Goal: Task Accomplishment & Management: Manage account settings

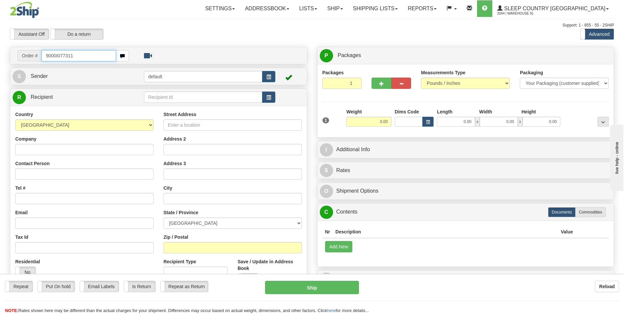
type input "9000I077311"
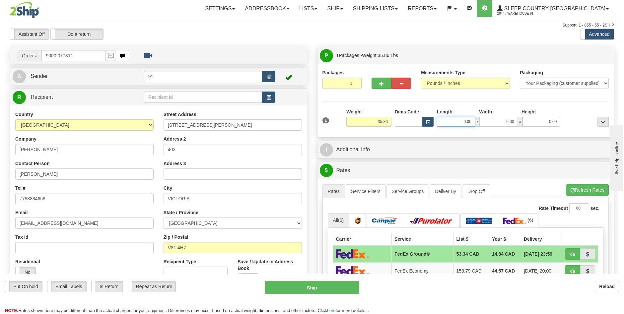
click at [465, 123] on input "0.00" at bounding box center [456, 122] width 38 height 10
type input "24.00"
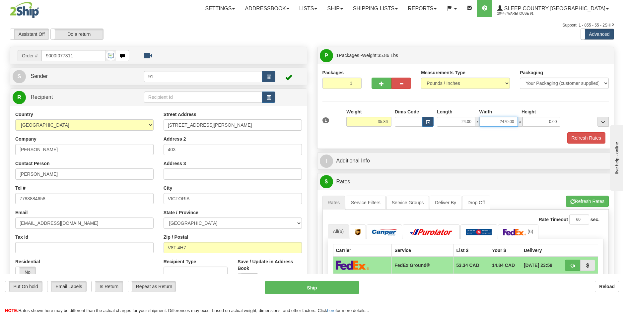
type input "2470.00"
drag, startPoint x: 465, startPoint y: 122, endPoint x: 488, endPoint y: 120, distance: 23.0
click at [465, 122] on input "24.00" at bounding box center [456, 122] width 38 height 10
type input "50.00"
type input "24.00"
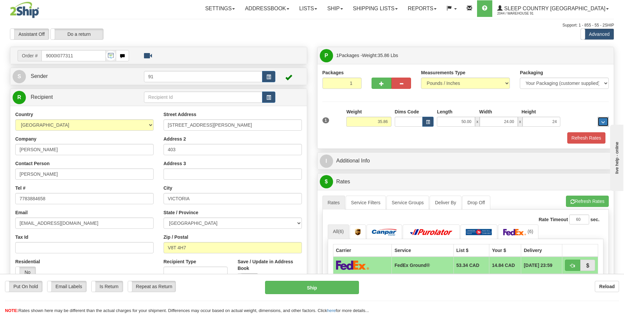
type input "24.00"
click at [579, 137] on button "Refresh Rates" at bounding box center [586, 137] width 38 height 11
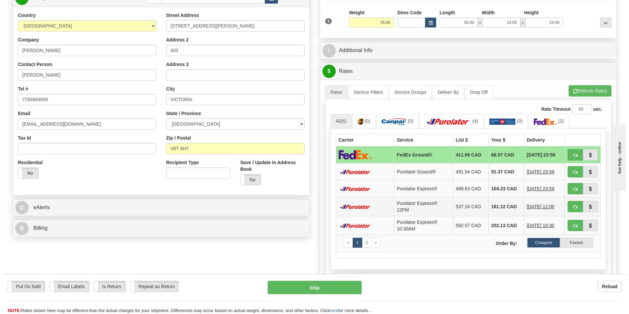
scroll to position [133, 0]
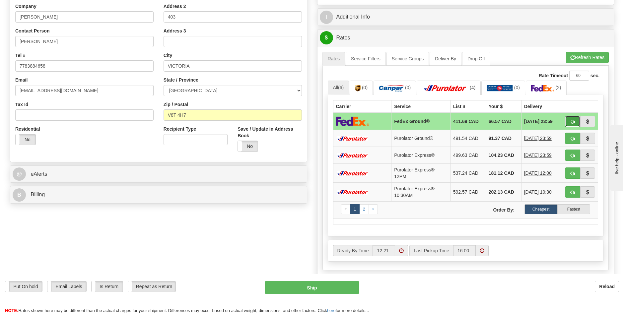
click at [571, 122] on span "button" at bounding box center [572, 122] width 5 height 4
type input "92"
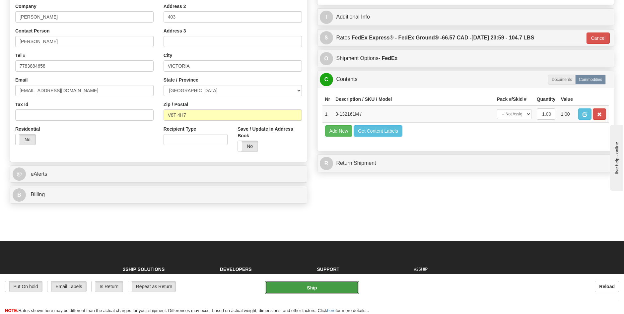
click at [336, 288] on button "Ship" at bounding box center [312, 287] width 94 height 13
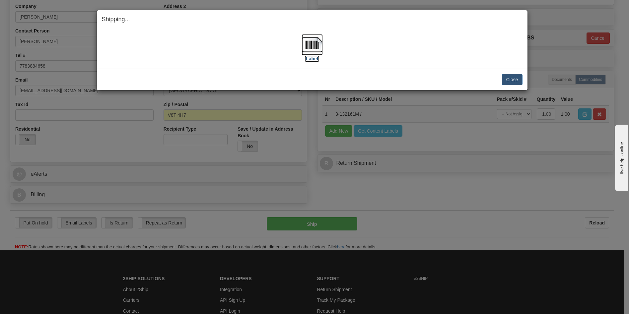
click at [313, 59] on label "[Label]" at bounding box center [312, 58] width 15 height 7
click at [514, 79] on button "Close" at bounding box center [512, 79] width 21 height 11
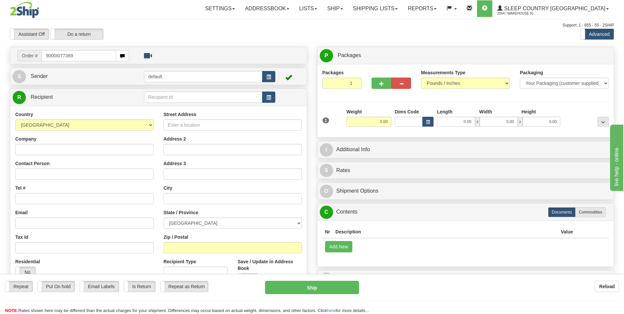
type input "9000I077369"
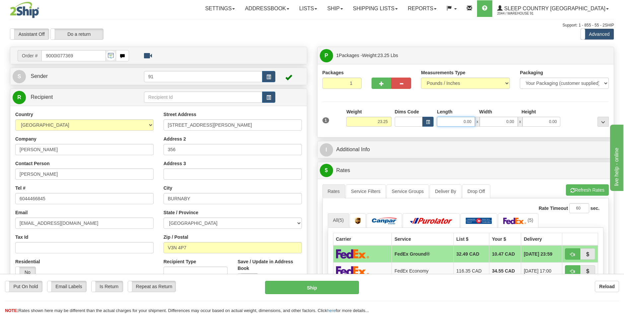
click at [466, 123] on input "0.00" at bounding box center [456, 122] width 38 height 10
type input "24.00"
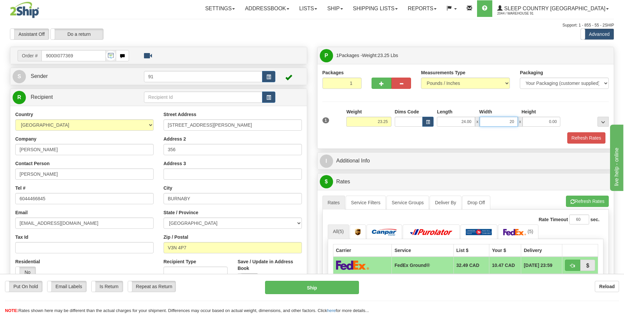
type input "20.00"
type input "18.00"
click at [575, 138] on button "Refresh Rates" at bounding box center [586, 137] width 38 height 11
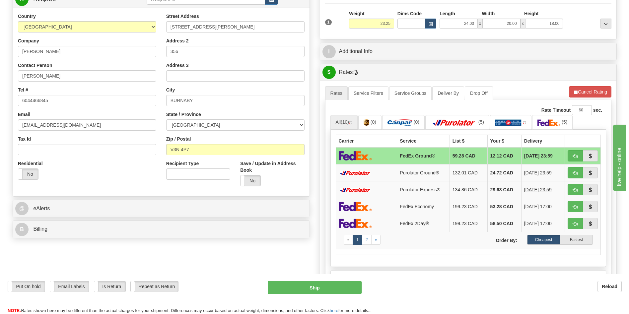
scroll to position [100, 0]
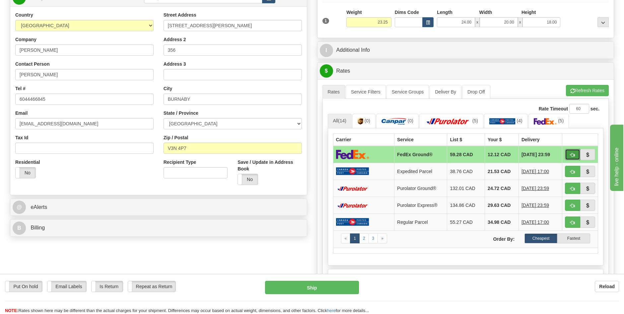
click at [572, 154] on span "button" at bounding box center [572, 155] width 5 height 4
type input "92"
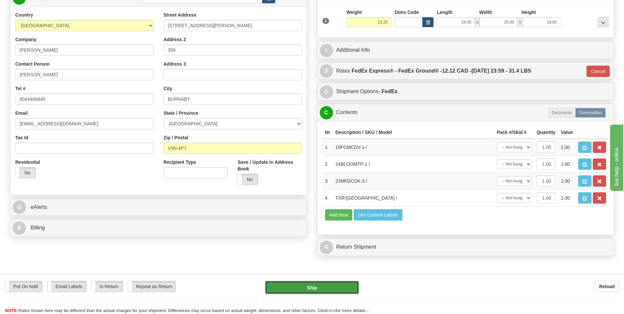
click at [341, 288] on button "Ship" at bounding box center [312, 287] width 94 height 13
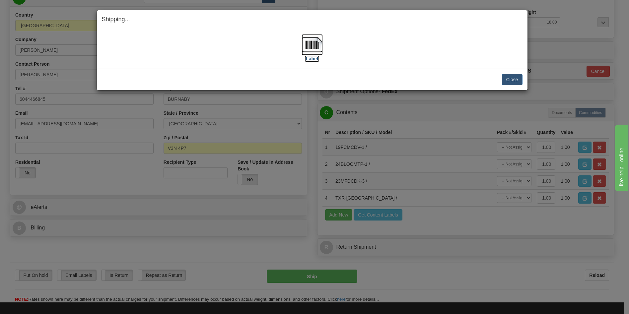
click at [317, 60] on label "[Label]" at bounding box center [312, 58] width 15 height 7
click at [512, 78] on button "Close" at bounding box center [512, 79] width 21 height 11
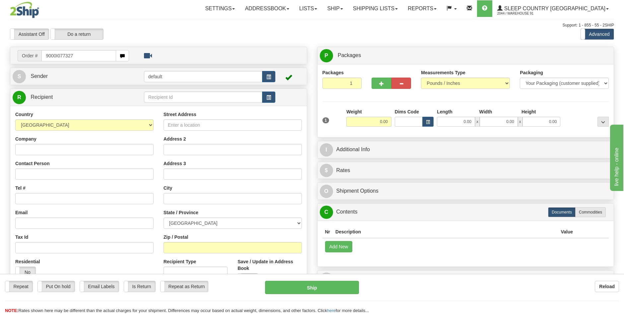
type input "9000I077327"
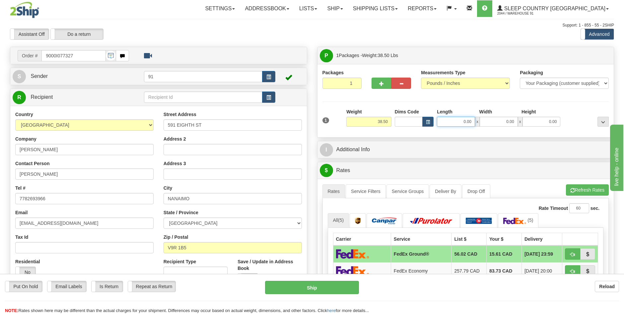
click at [465, 124] on input "0.00" at bounding box center [456, 122] width 38 height 10
type input "0.00"
click at [377, 82] on button "button" at bounding box center [382, 83] width 20 height 11
type input "2"
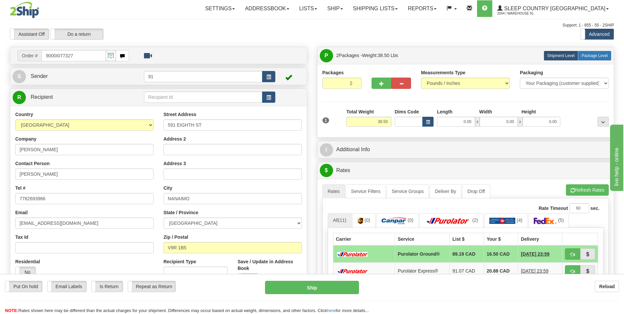
click at [604, 55] on span "Package Level" at bounding box center [594, 55] width 26 height 5
radio input "true"
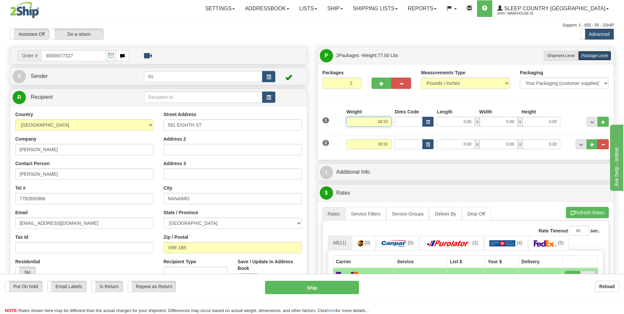
click at [379, 121] on input "38.50" at bounding box center [368, 122] width 45 height 10
type input "28.50"
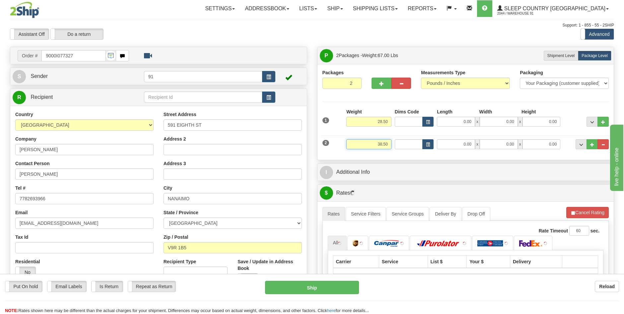
drag, startPoint x: 389, startPoint y: 144, endPoint x: 363, endPoint y: 148, distance: 26.8
click at [363, 149] on input "38.50" at bounding box center [368, 144] width 45 height 10
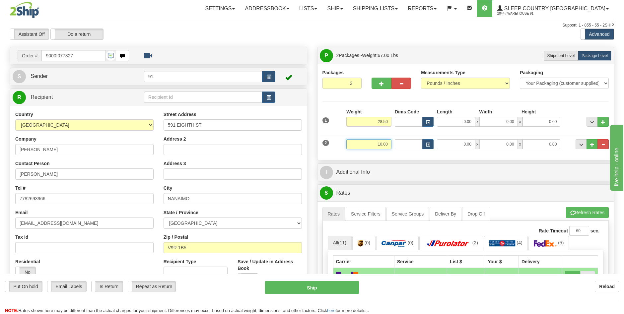
type input "10.00"
click at [466, 121] on input "0.00" at bounding box center [456, 122] width 38 height 10
type input "4"
type input "50.00"
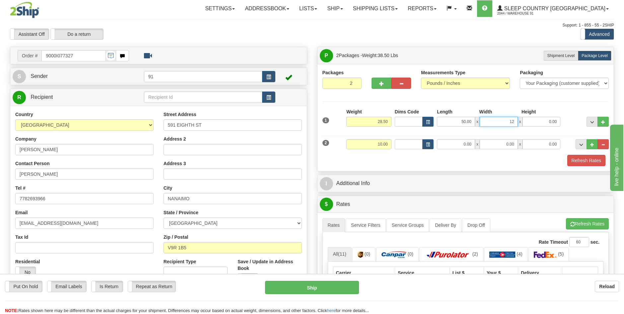
type input "12.00"
click at [466, 144] on input "0.00" at bounding box center [456, 144] width 38 height 10
type input "1"
type input "18.00"
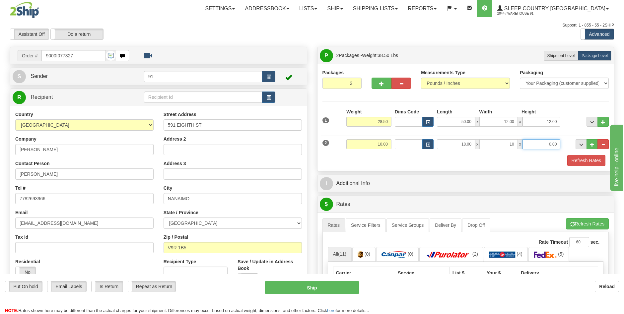
type input "10.00"
click at [575, 159] on button "Refresh Rates" at bounding box center [586, 160] width 38 height 11
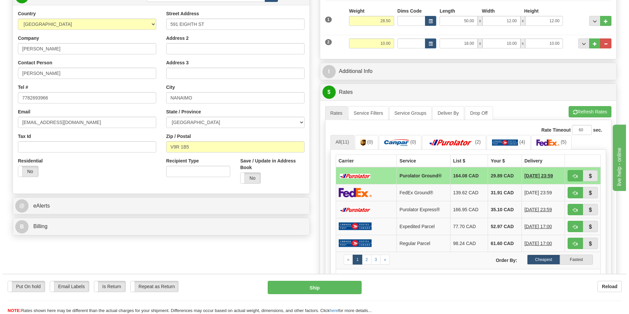
scroll to position [100, 0]
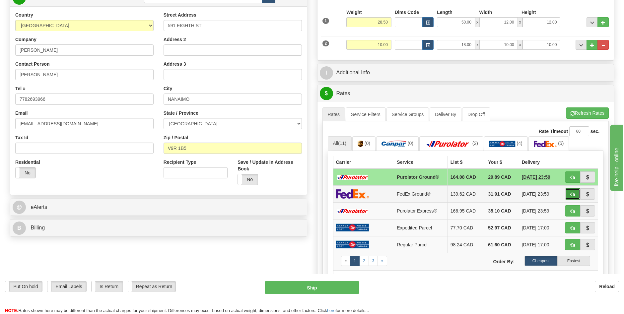
click at [574, 194] on span "button" at bounding box center [572, 194] width 5 height 4
type input "92"
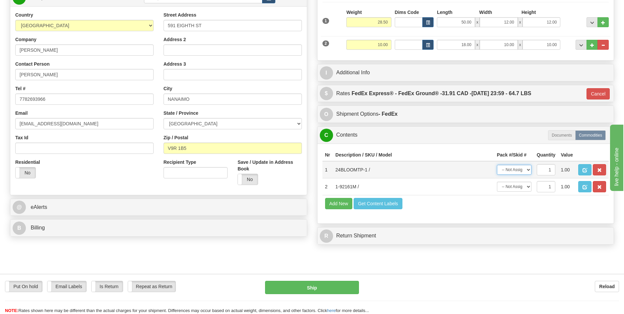
click at [528, 170] on select "-- Not Assigned -- Package 1 Package 2" at bounding box center [514, 170] width 34 height 10
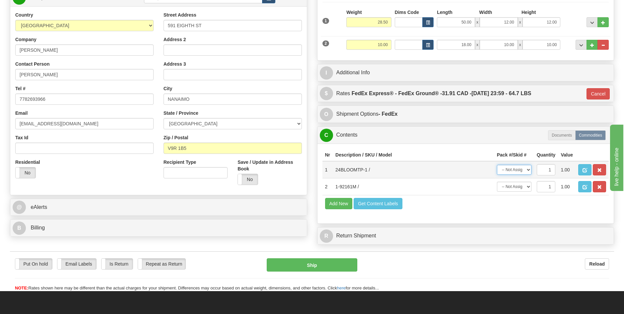
select select "1"
click at [497, 165] on select "-- Not Assigned -- Package 1 Package 2" at bounding box center [514, 170] width 34 height 10
click at [528, 186] on select "-- Not Assigned -- Package 1 Package 2" at bounding box center [514, 187] width 34 height 10
select select "0"
click at [497, 182] on select "-- Not Assigned -- Package 1 Package 2" at bounding box center [514, 187] width 34 height 10
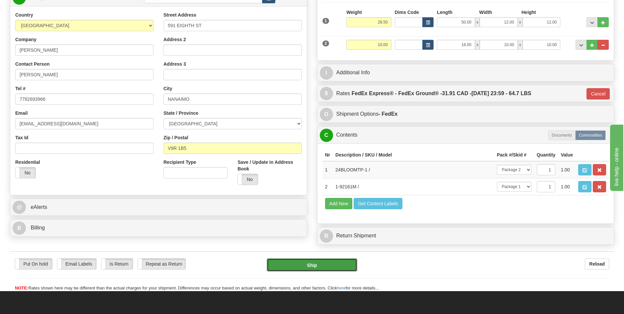
click at [334, 263] on button "Ship" at bounding box center [312, 264] width 91 height 13
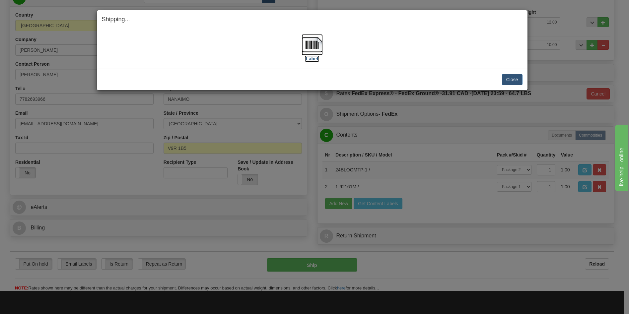
click at [312, 58] on label "[Label]" at bounding box center [312, 58] width 15 height 7
click at [520, 79] on button "Close" at bounding box center [512, 79] width 21 height 11
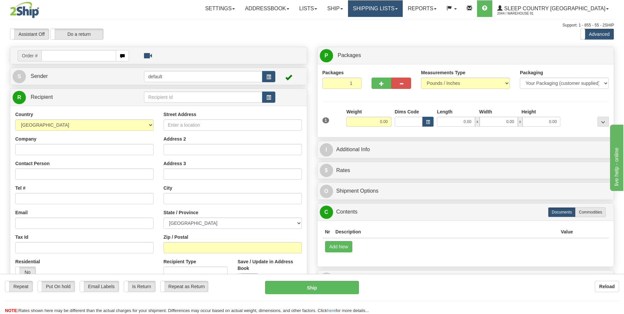
click at [403, 12] on link "Shipping lists" at bounding box center [375, 8] width 55 height 17
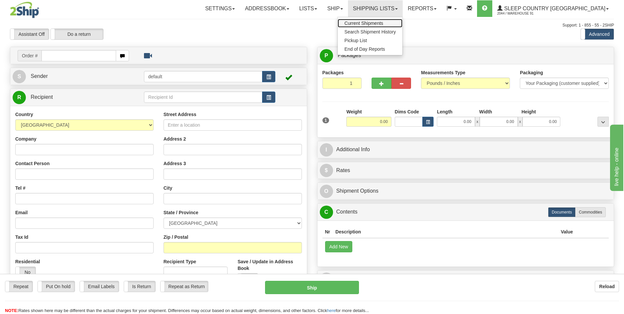
click at [383, 21] on span "Current Shipments" at bounding box center [363, 23] width 39 height 5
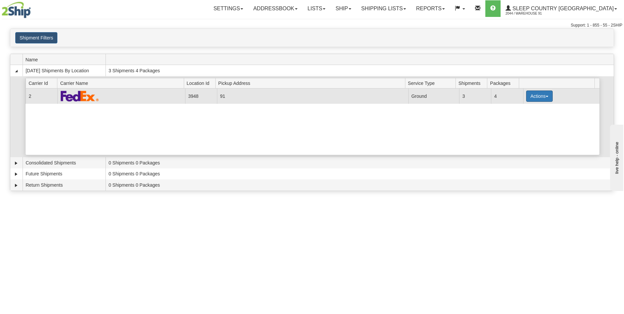
click at [540, 99] on button "Actions" at bounding box center [539, 96] width 27 height 11
click at [517, 117] on span "Close" at bounding box center [513, 117] width 15 height 5
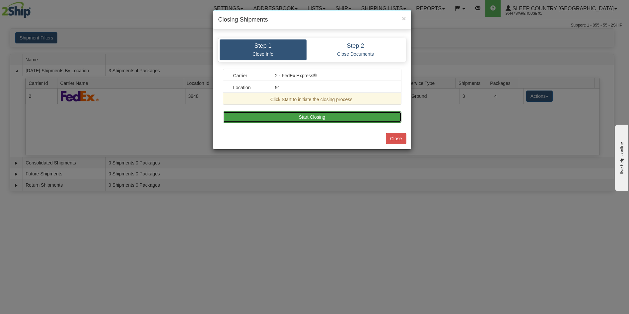
click at [311, 122] on button "Start Closing" at bounding box center [312, 116] width 178 height 11
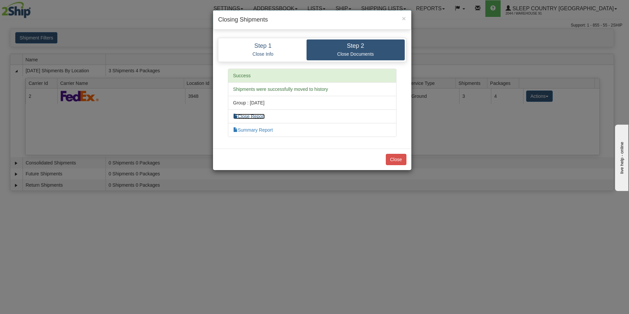
click at [256, 118] on link "Close Report" at bounding box center [249, 116] width 32 height 5
click at [272, 135] on li "Summary Report" at bounding box center [312, 130] width 169 height 14
click at [266, 131] on link "Summary Report" at bounding box center [253, 129] width 40 height 5
click at [401, 163] on button "Close" at bounding box center [396, 159] width 21 height 11
